Goal: Transaction & Acquisition: Purchase product/service

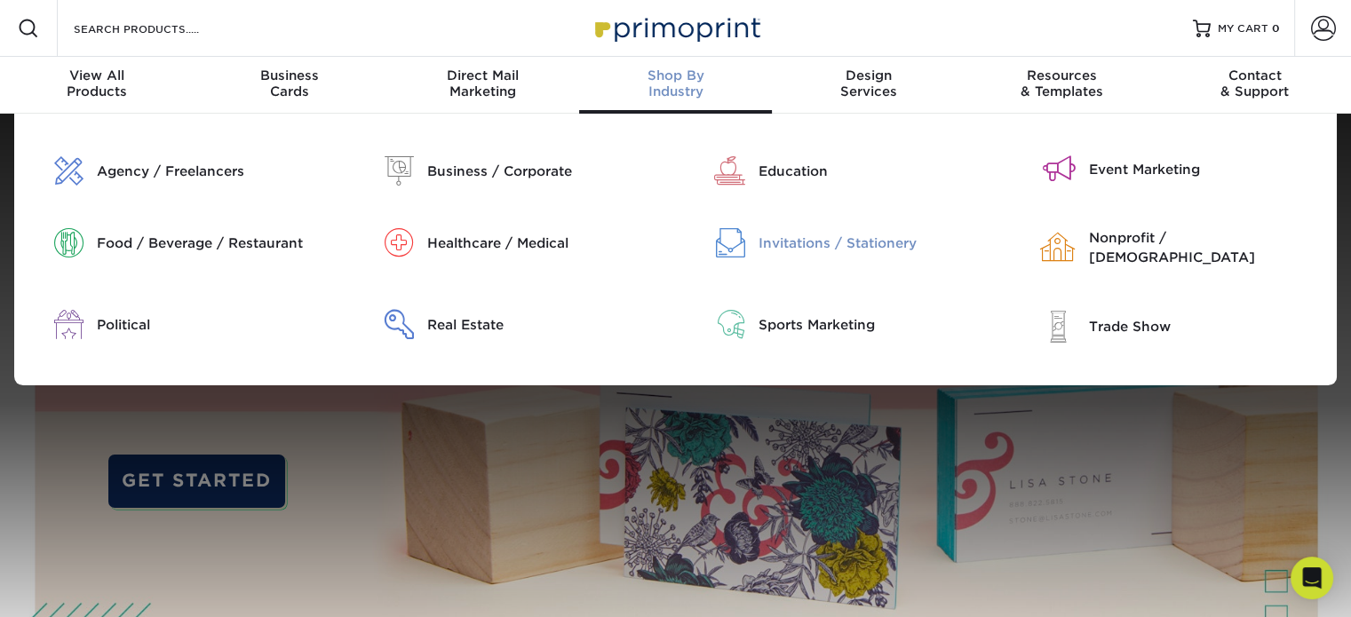
click at [793, 251] on div "Invitations / Stationery" at bounding box center [876, 244] width 235 height 20
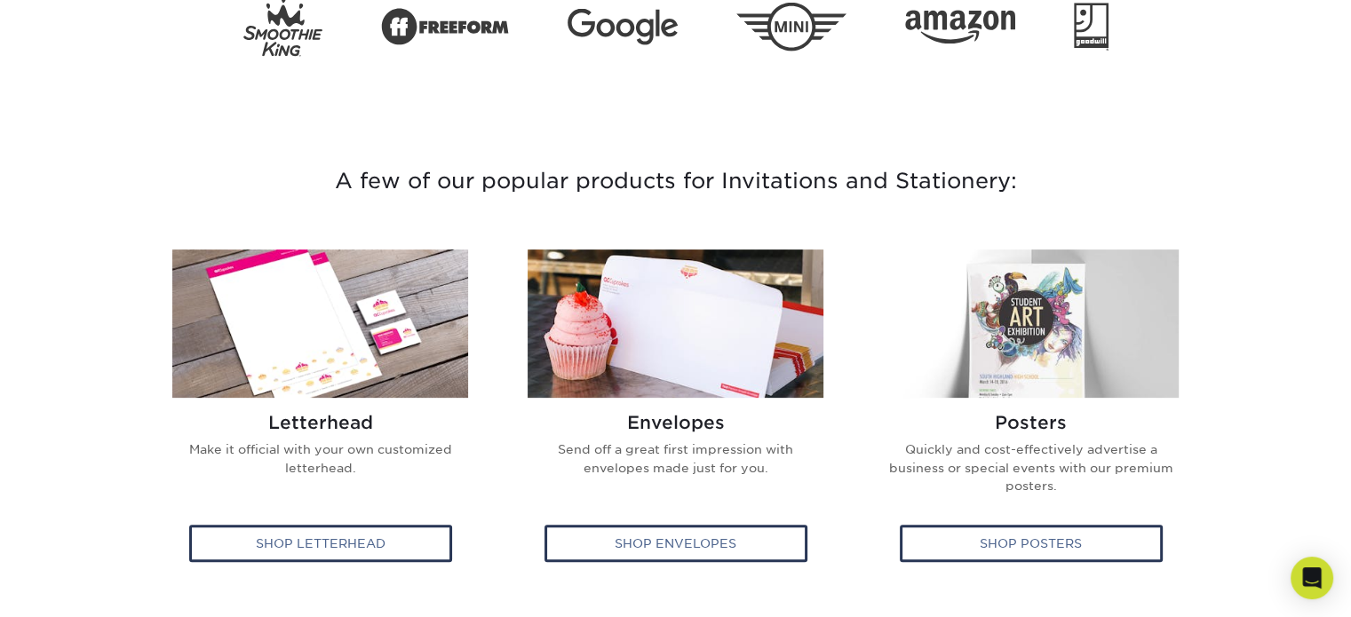
scroll to position [447, 0]
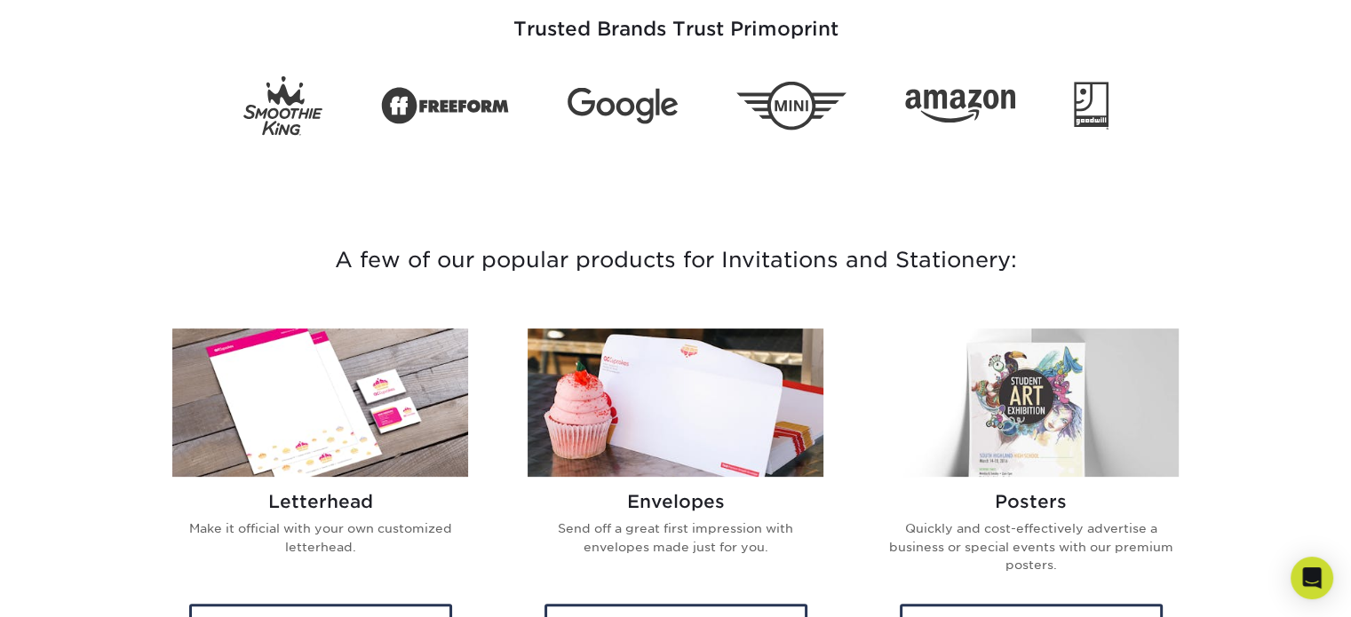
click at [782, 237] on h3 "A few of our popular products for Invitations and Stationery:" at bounding box center [676, 260] width 1040 height 123
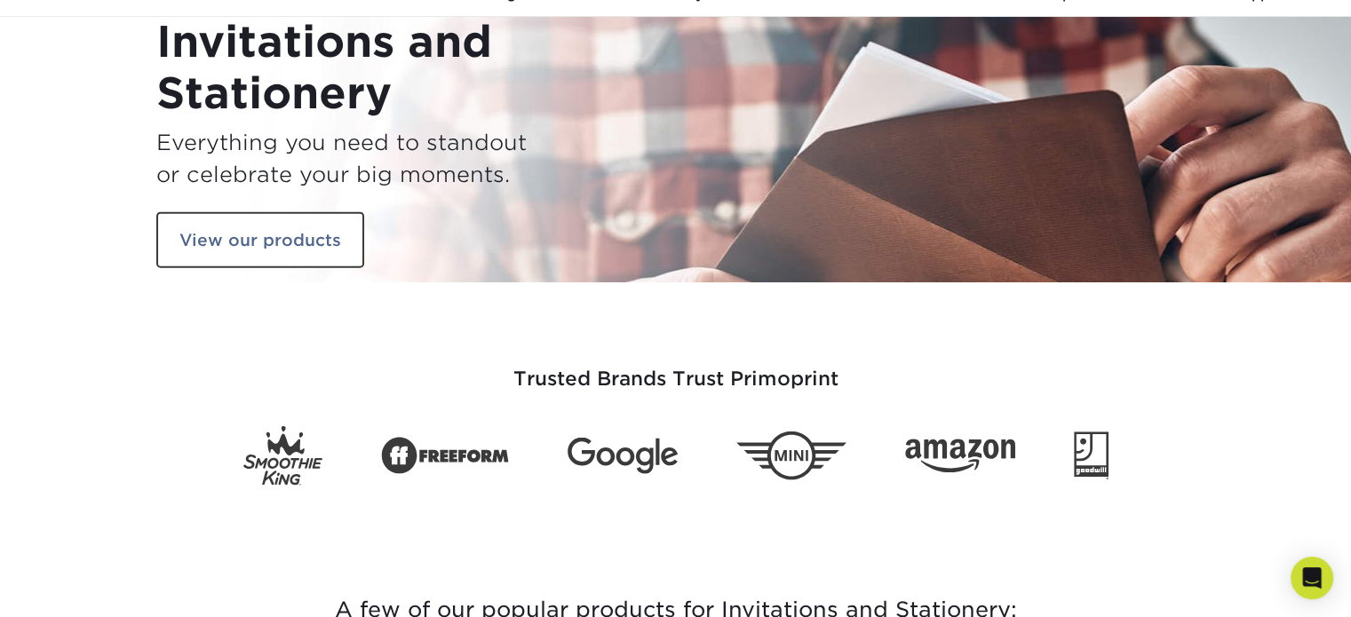
scroll to position [30, 0]
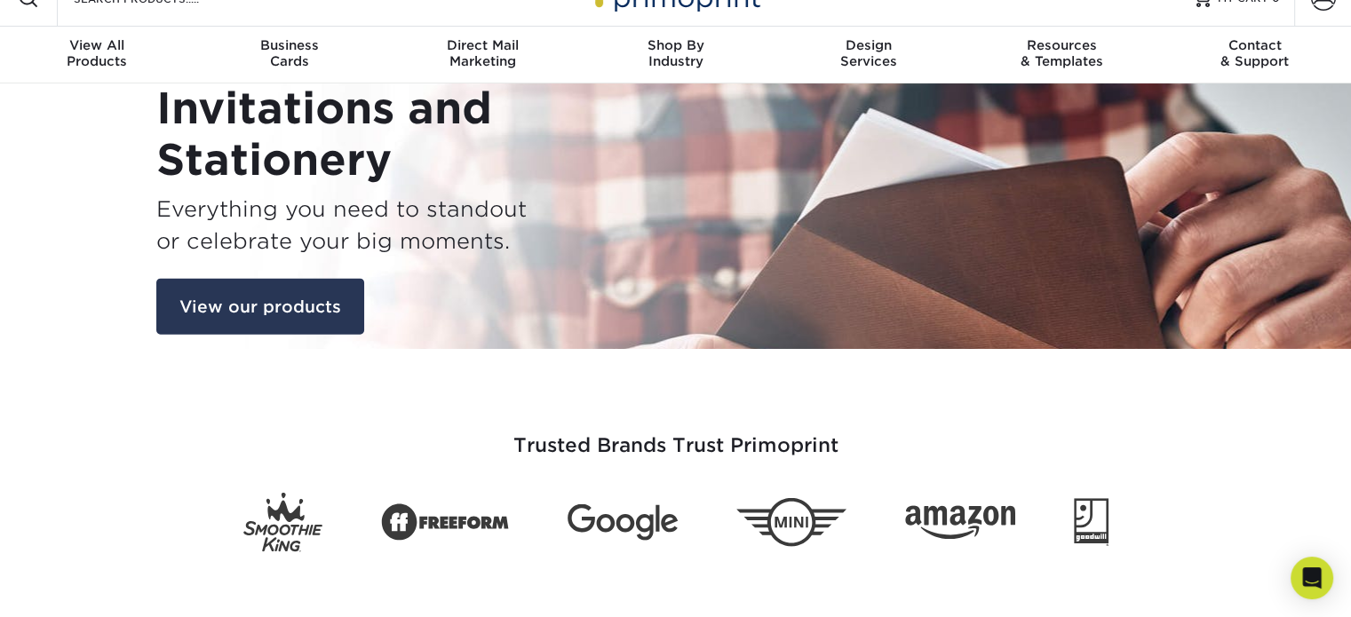
click at [243, 323] on link "View our products" at bounding box center [260, 306] width 208 height 57
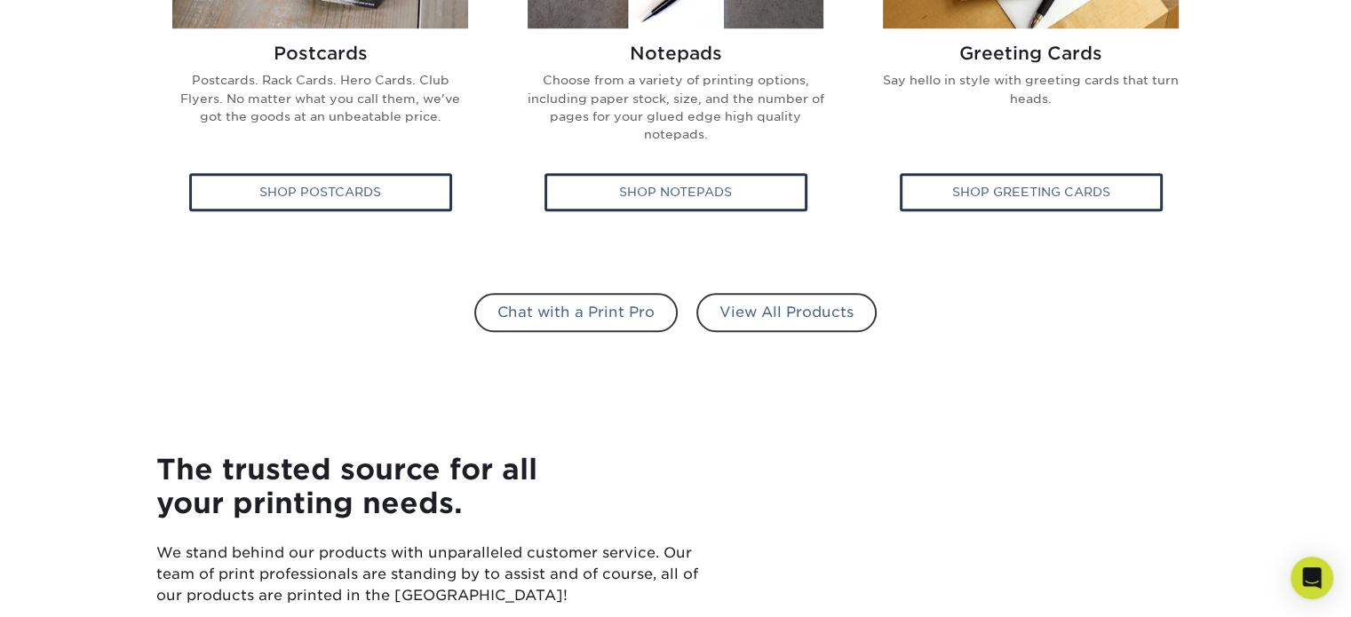
scroll to position [1270, 0]
click at [788, 310] on link "View All Products" at bounding box center [787, 311] width 180 height 39
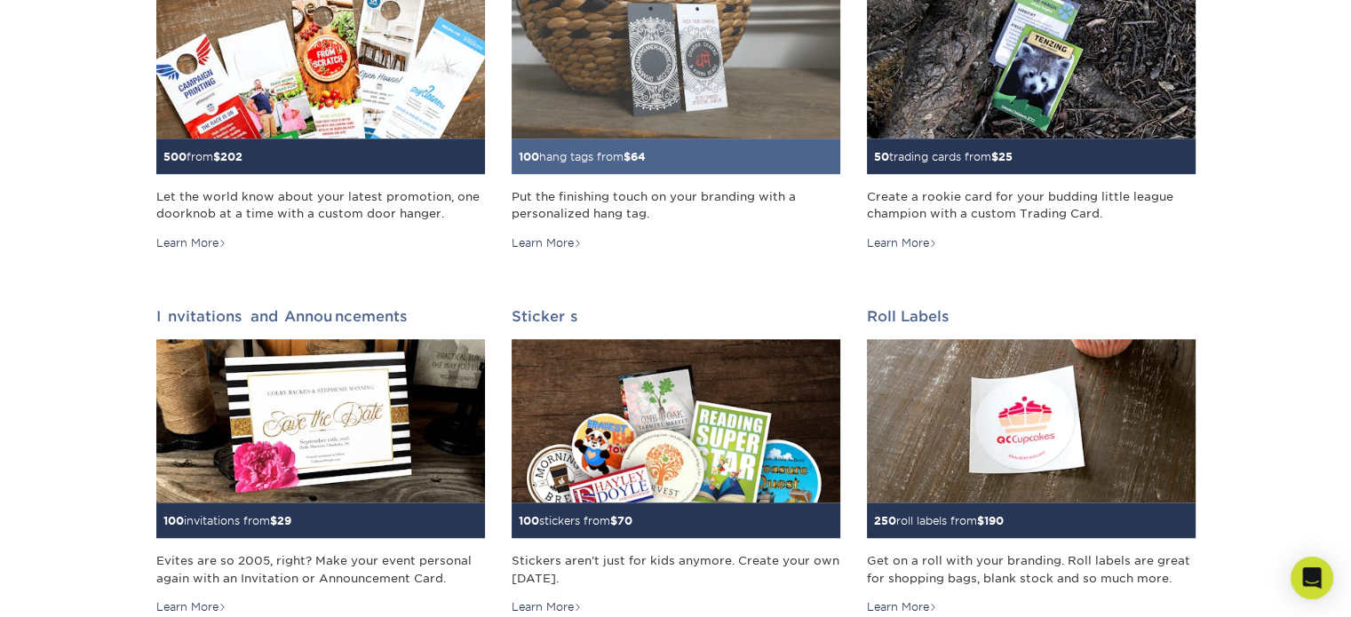
scroll to position [1488, 0]
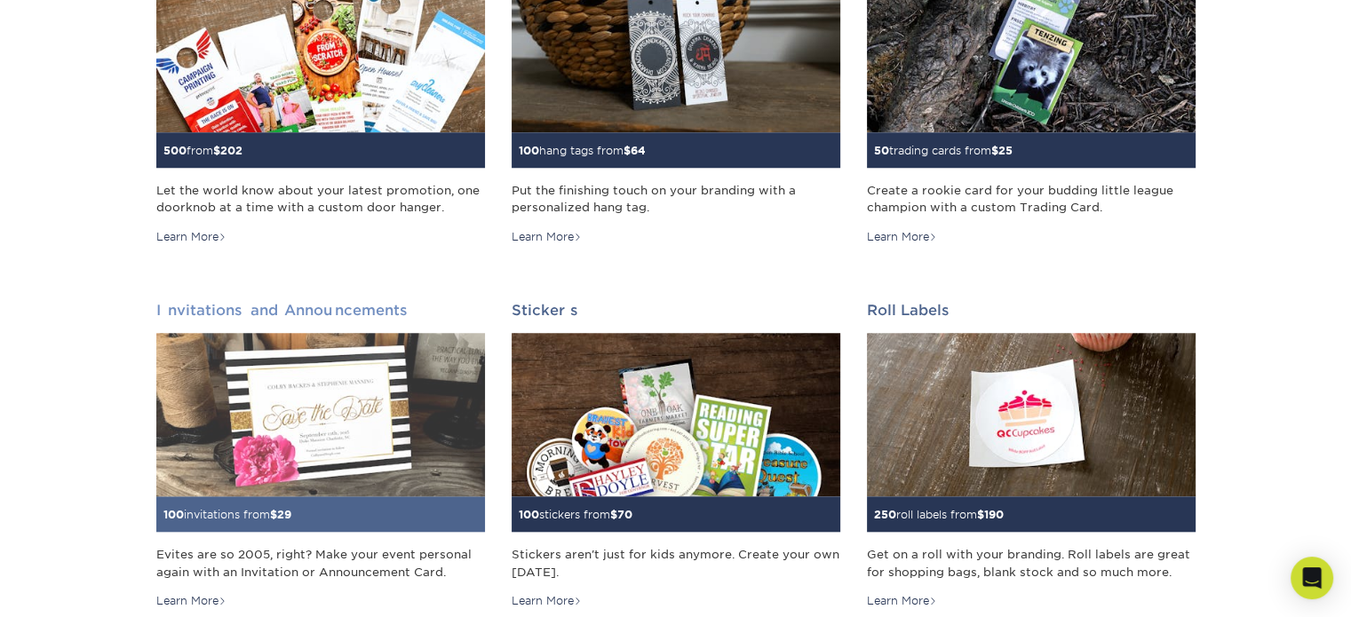
click at [250, 520] on small "100 invitations from $ 29" at bounding box center [227, 514] width 128 height 13
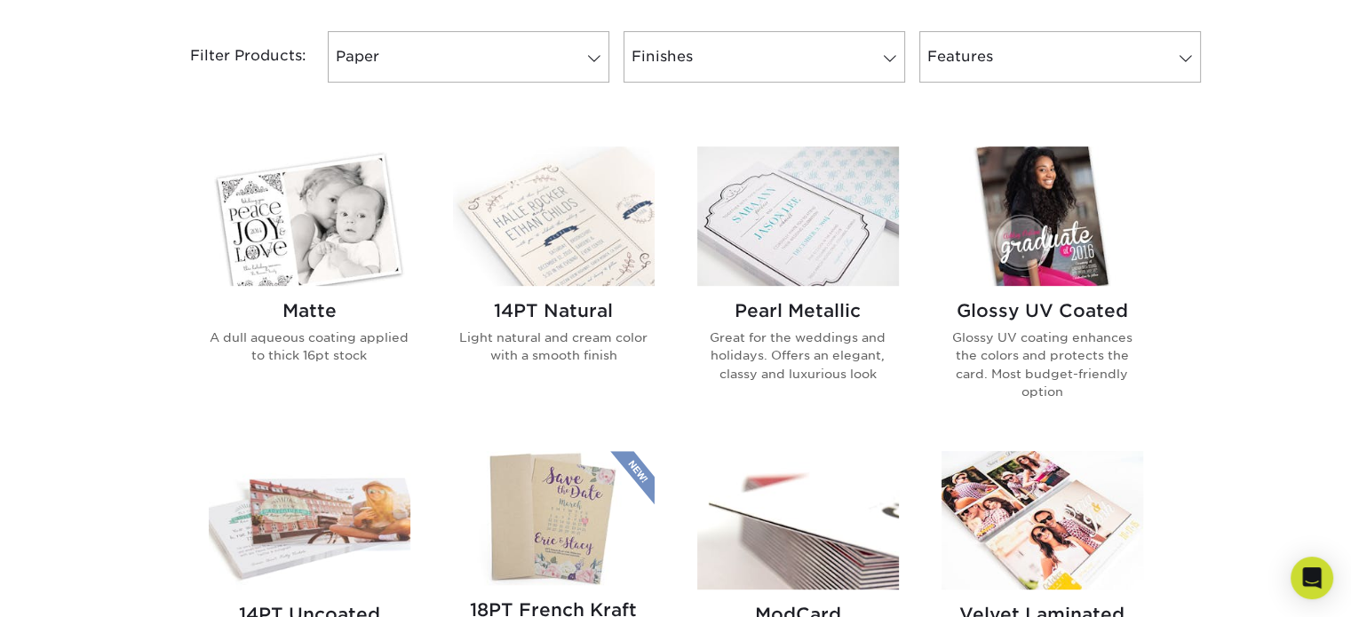
scroll to position [654, 0]
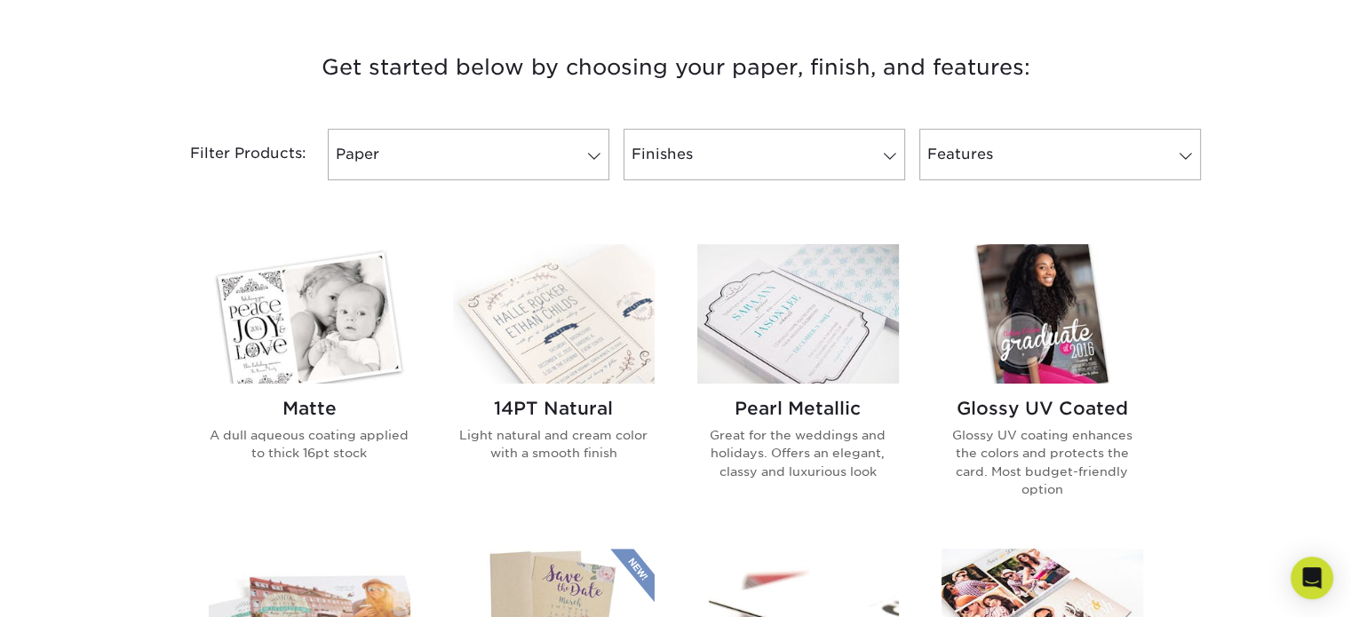
click at [268, 358] on img at bounding box center [310, 313] width 202 height 139
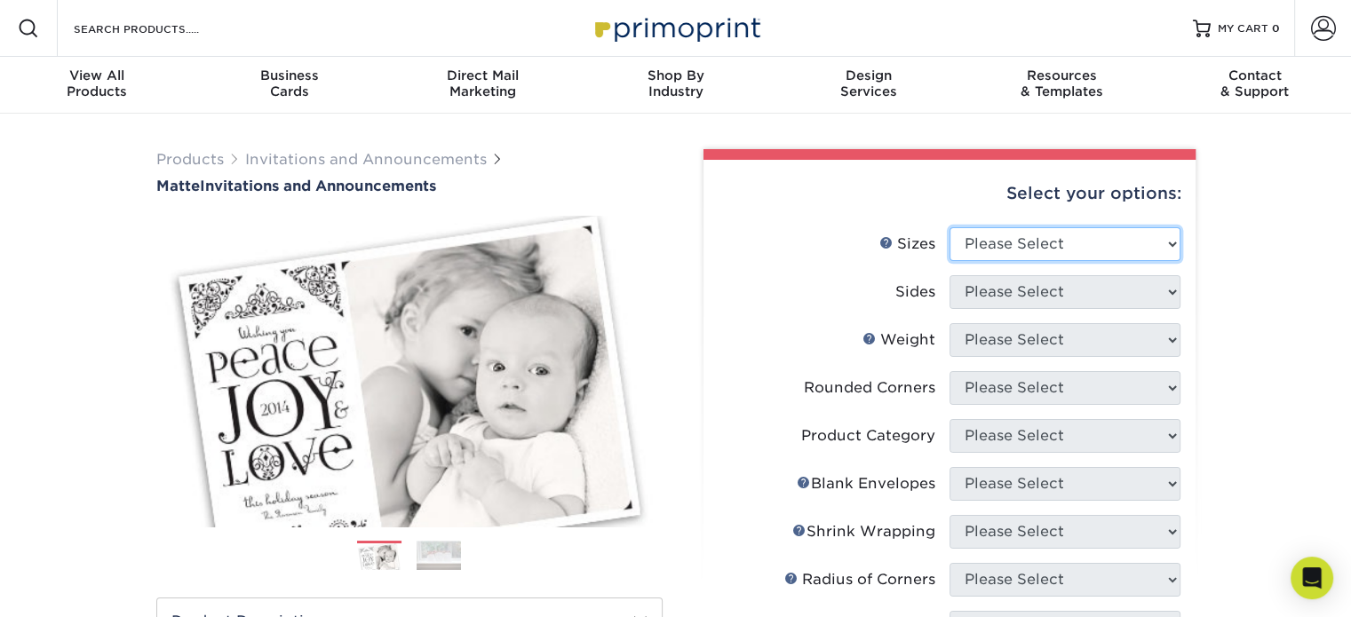
click at [1073, 227] on select "Please Select 4.25" x 5.5" 4.25" x 6" 5" x 7" 5.5" x 8.5" 6" x 6"" at bounding box center [1065, 244] width 231 height 34
select select "4.25x6.00"
click at [950, 227] on select "Please Select 4.25" x 5.5" 4.25" x 6" 5" x 7" 5.5" x 8.5" 6" x 6"" at bounding box center [1065, 244] width 231 height 34
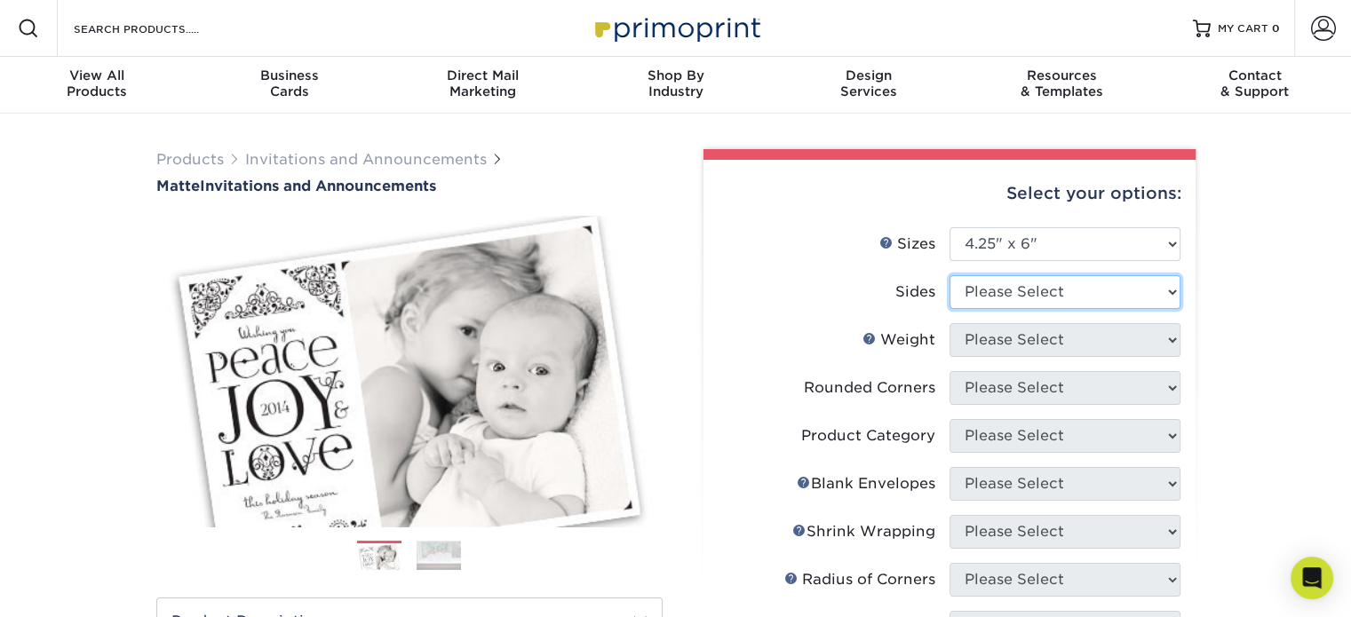
click at [1039, 301] on select "Please Select Print Both Sides Print Front Only" at bounding box center [1065, 292] width 231 height 34
select select "13abbda7-1d64-4f25-8bb2-c179b224825d"
click at [950, 275] on select "Please Select Print Both Sides Print Front Only" at bounding box center [1065, 292] width 231 height 34
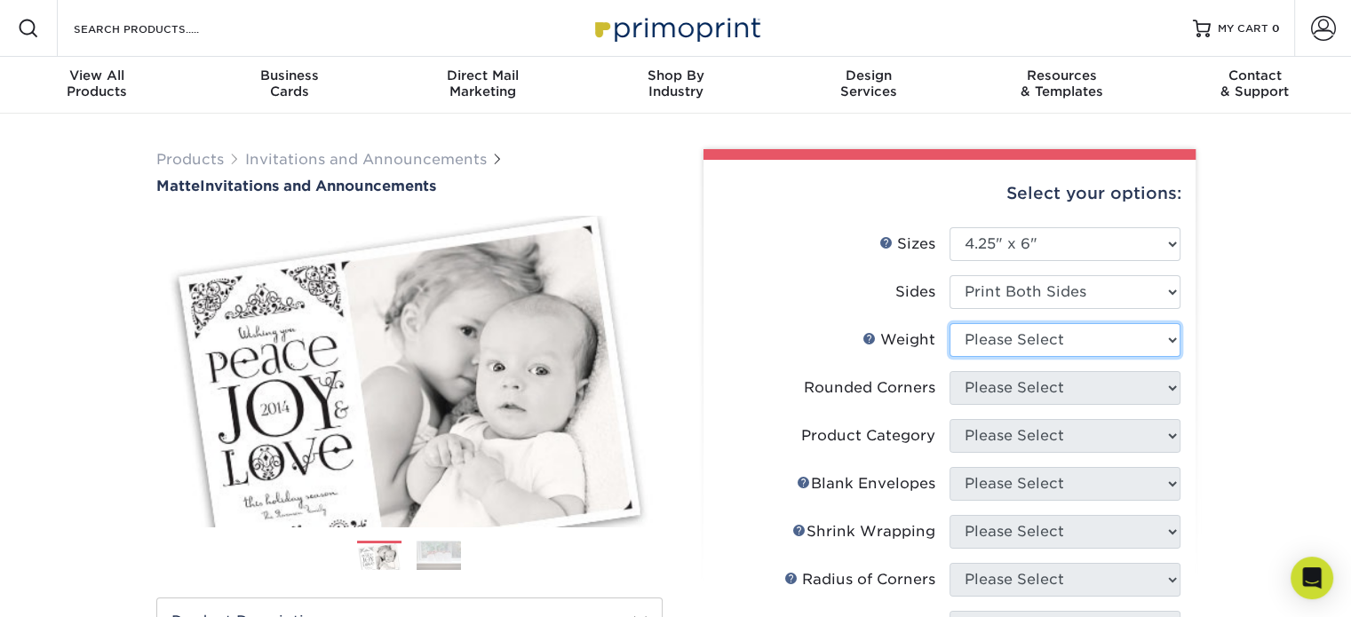
click at [1032, 352] on select "Please Select 16PT" at bounding box center [1065, 340] width 231 height 34
select select "16PT"
click at [950, 323] on select "Please Select 16PT" at bounding box center [1065, 340] width 231 height 34
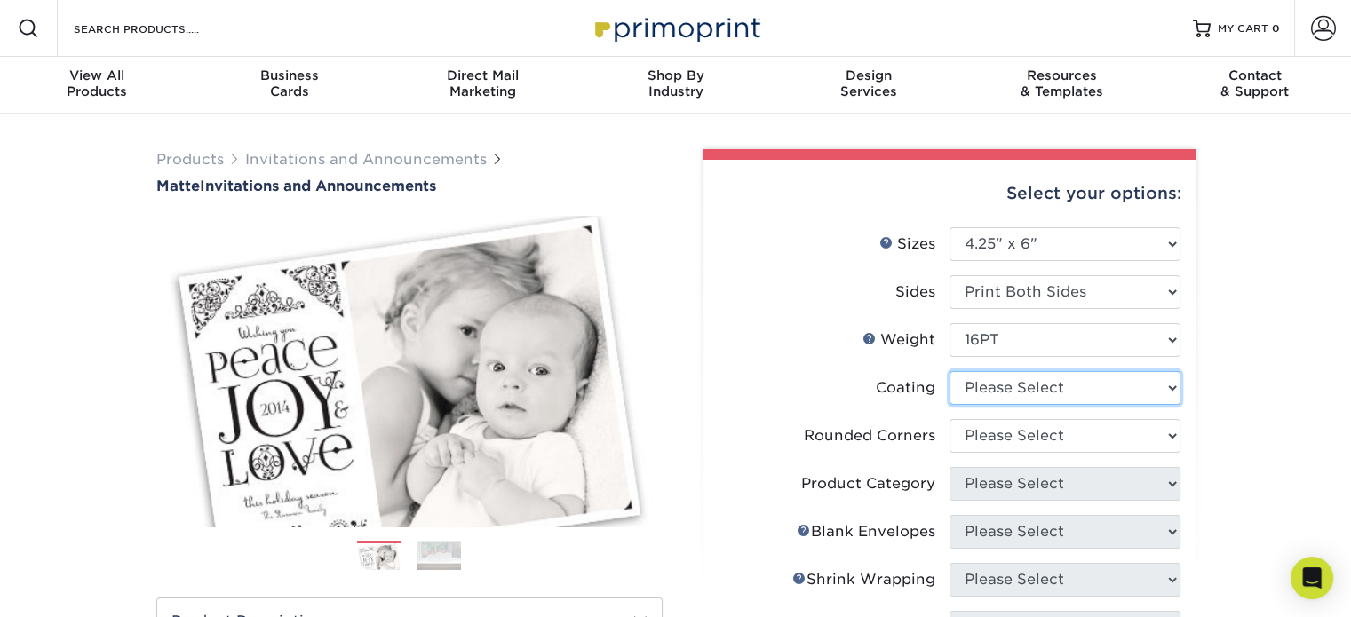
click at [1050, 391] on select at bounding box center [1065, 388] width 231 height 34
select select "121bb7b5-3b4d-429f-bd8d-bbf80e953313"
click at [950, 371] on select at bounding box center [1065, 388] width 231 height 34
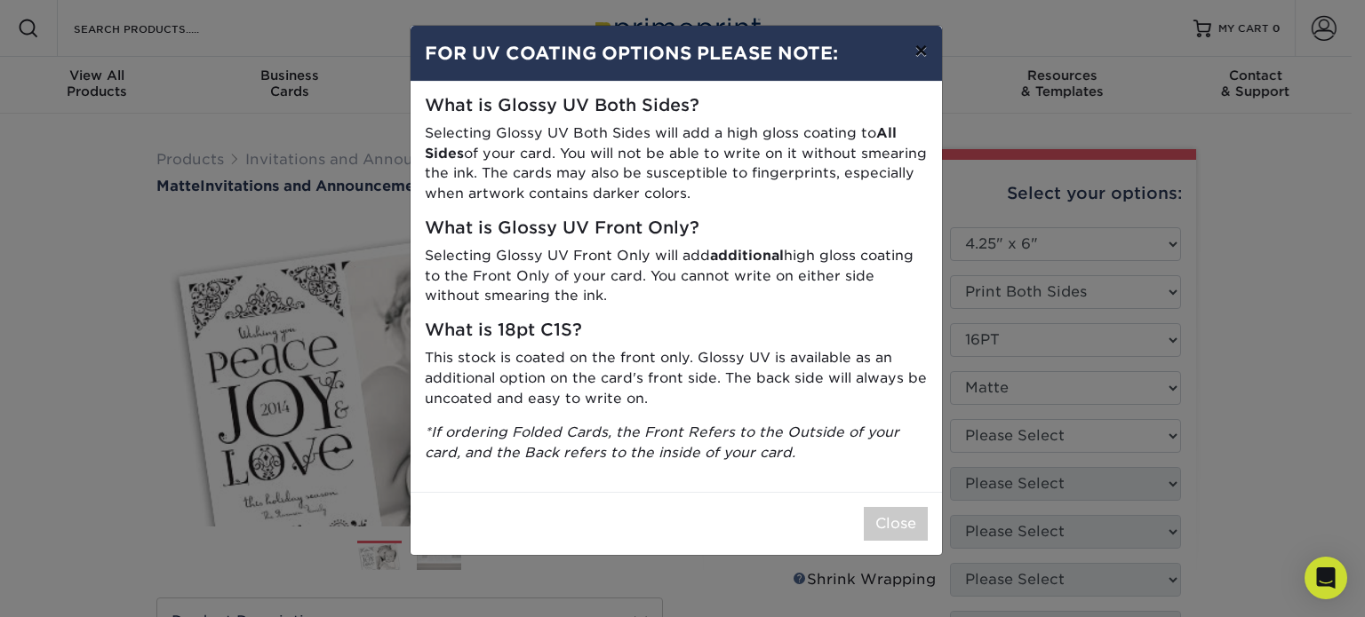
click at [920, 57] on button "×" at bounding box center [920, 51] width 41 height 50
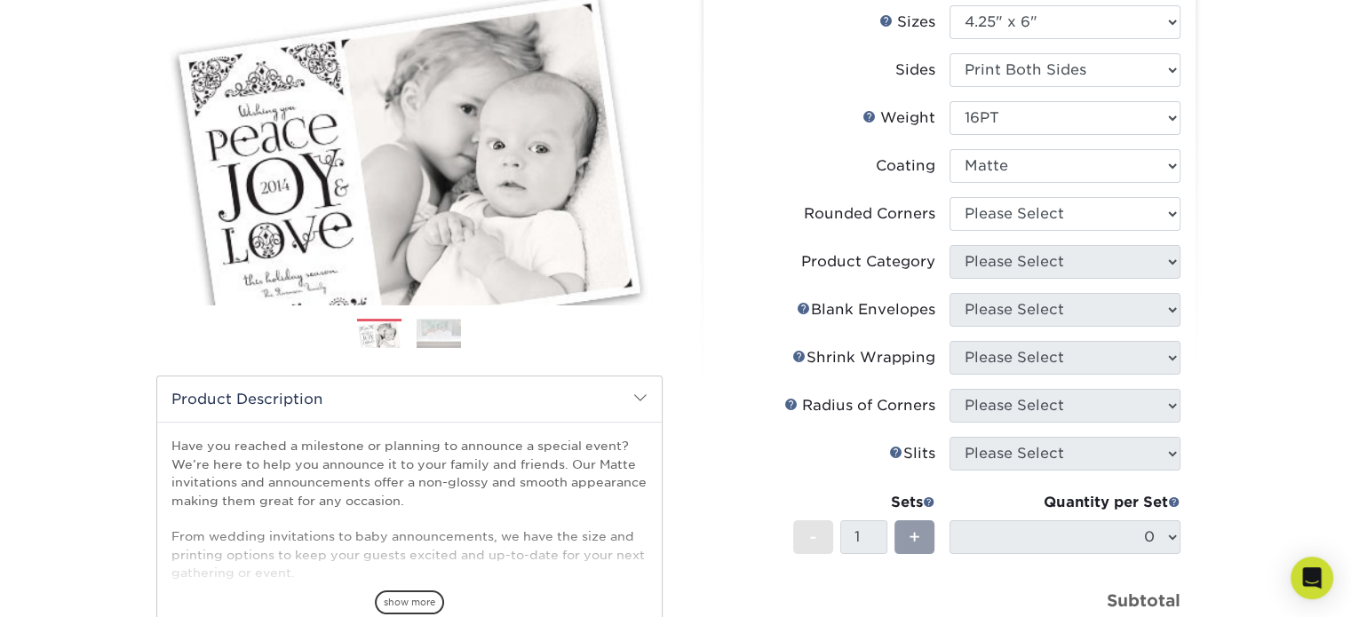
scroll to position [223, 0]
click at [1039, 214] on select "Please Select Yes - Round 4 Corners No" at bounding box center [1065, 213] width 231 height 34
select select "0"
click at [950, 196] on select "Please Select Yes - Round 4 Corners No" at bounding box center [1065, 213] width 231 height 34
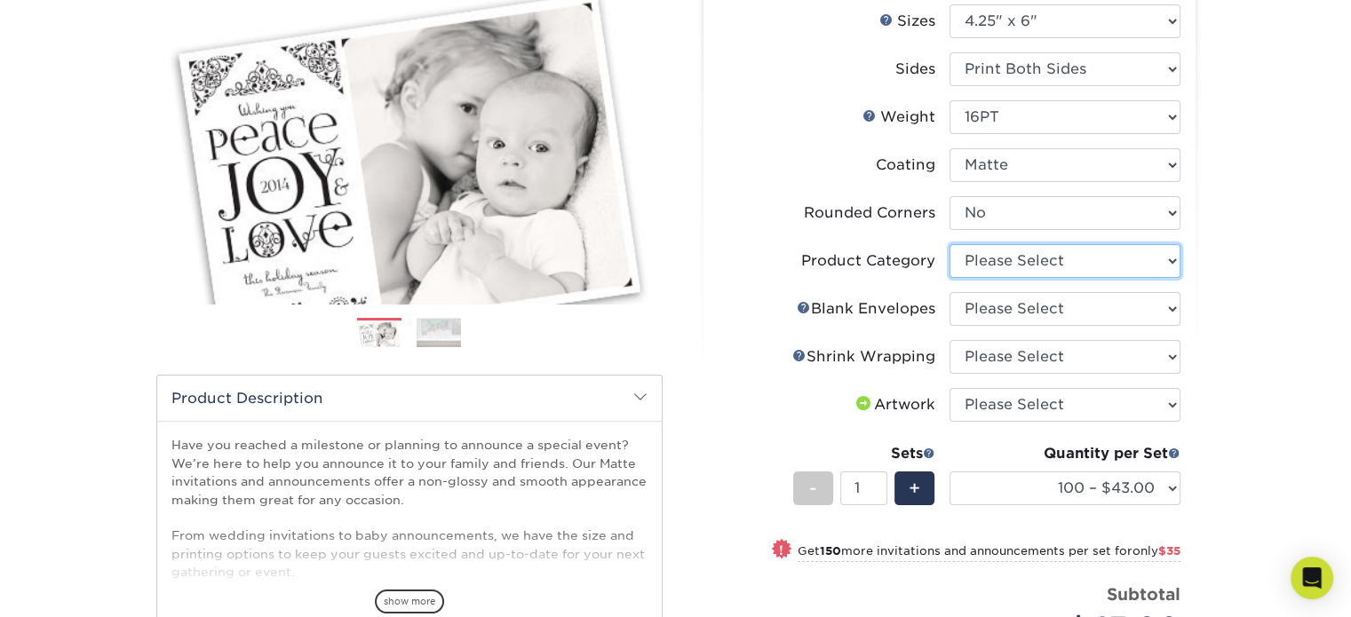
click at [1035, 267] on select "Please Select Announcement Cards" at bounding box center [1065, 261] width 231 height 34
select select "afc43903-b91d-4869-9f05-9fa1eb7dcbea"
click at [950, 244] on select "Please Select Announcement Cards" at bounding box center [1065, 261] width 231 height 34
click at [1070, 307] on select "Please Select No Blank Envelopes Yes 100 Envelopes A6 Yes 250 Envelopes A6 Yes …" at bounding box center [1065, 309] width 231 height 34
click at [1216, 298] on div "Products Invitations and Announcements Matte Invitations and Announcements Prev…" at bounding box center [675, 402] width 1351 height 1023
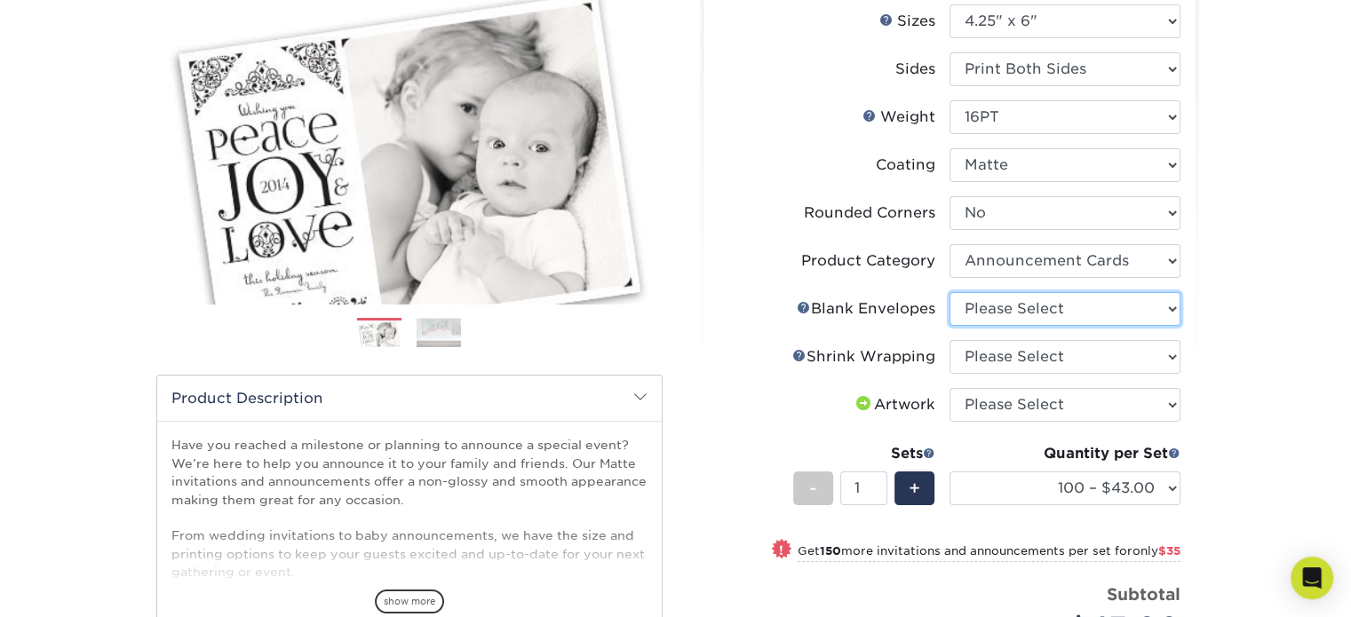
click at [1080, 317] on select "Please Select No Blank Envelopes Yes 100 Envelopes A6 Yes 250 Envelopes A6 Yes …" at bounding box center [1065, 309] width 231 height 34
select select "df5a86f8-293f-421a-b8b6-9b3ce1cb9682"
click at [950, 292] on select "Please Select No Blank Envelopes Yes 100 Envelopes A6 Yes 250 Envelopes A6 Yes …" at bounding box center [1065, 309] width 231 height 34
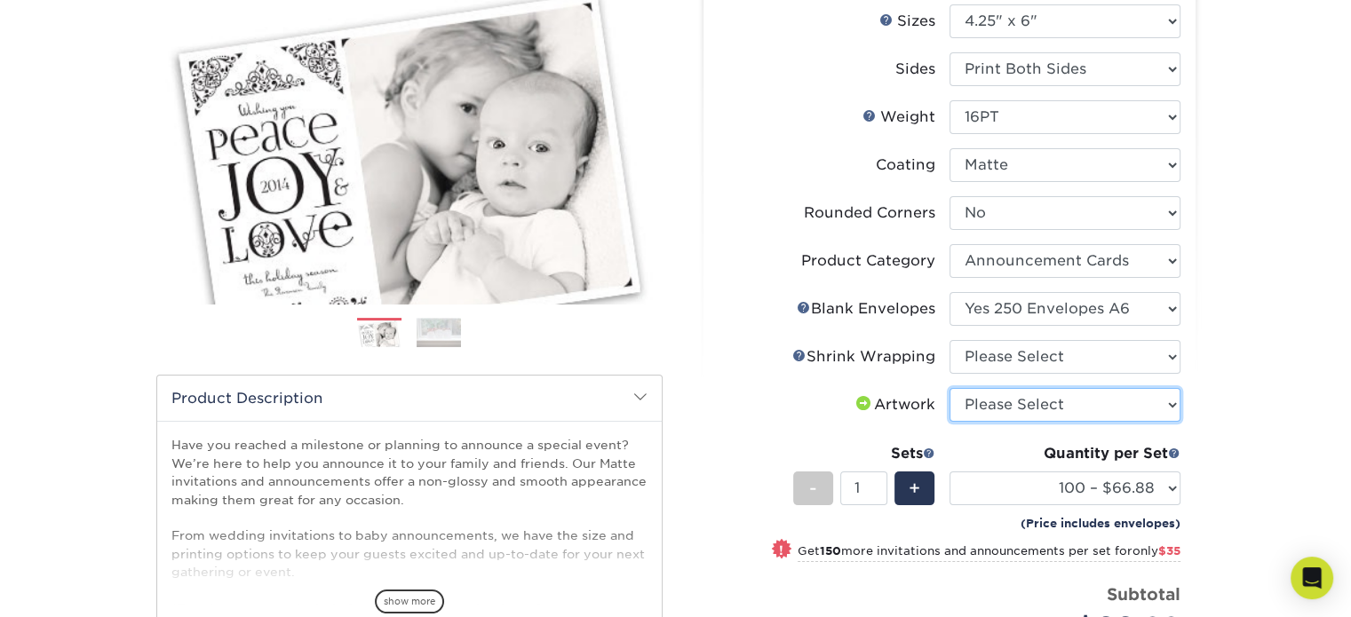
click at [1073, 405] on select "Please Select I will upload files I need a design - $100" at bounding box center [1065, 405] width 231 height 34
click at [1231, 347] on div "Products Invitations and Announcements Matte Invitations and Announcements Prev…" at bounding box center [675, 402] width 1351 height 1023
click at [912, 490] on span "+" at bounding box center [915, 488] width 12 height 27
type input "2"
